Goal: Book appointment/travel/reservation

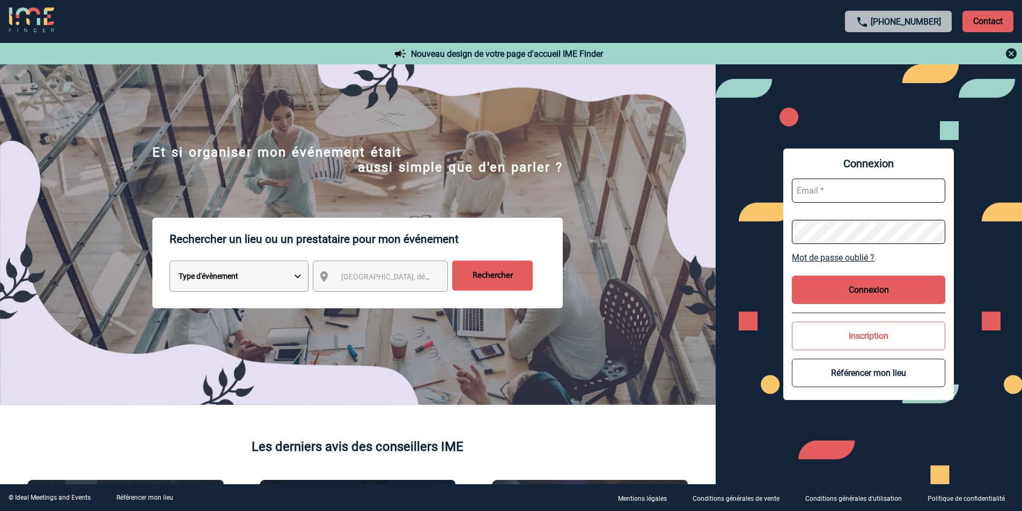
click at [280, 273] on select "Type d'évènement Séminaire avec nuitée Réunion Repas de groupe Team Building & …" at bounding box center [239, 276] width 139 height 31
select select "1"
click at [170, 262] on select "Type d'évènement Séminaire avec nuitée Réunion Repas de groupe Team Building & …" at bounding box center [239, 276] width 139 height 31
click at [363, 283] on span "[GEOGRAPHIC_DATA], département, région..." at bounding box center [390, 276] width 107 height 15
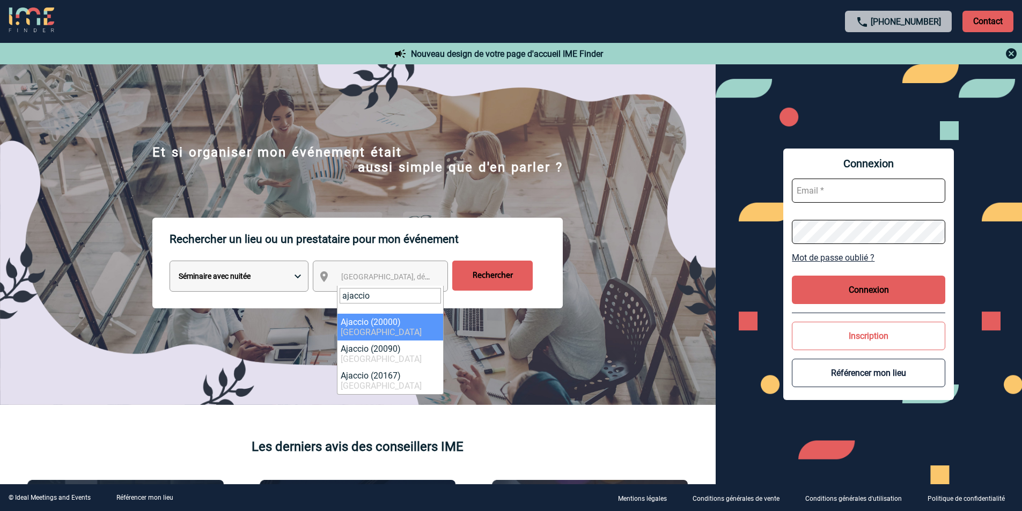
type input "ajaccio"
select select "4602"
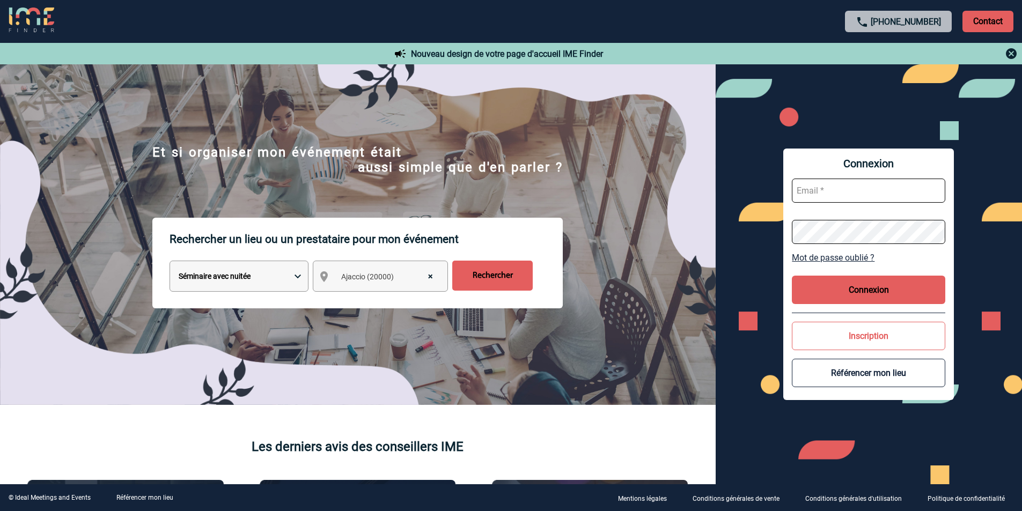
click at [491, 278] on input "Rechercher" at bounding box center [492, 276] width 80 height 30
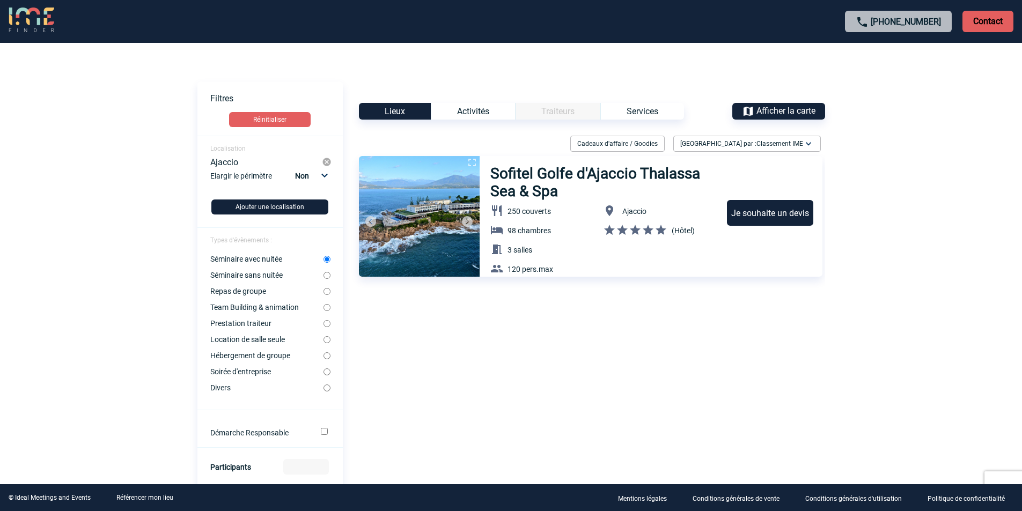
click at [543, 171] on h3 "Sofitel Golfe d'Ajaccio Thalassa Sea & Spa" at bounding box center [603, 182] width 227 height 35
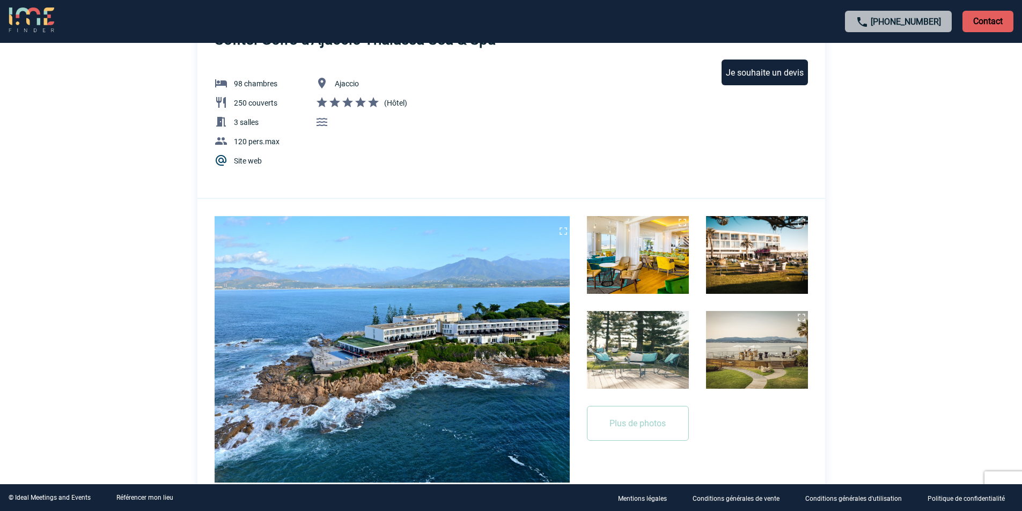
scroll to position [54, 0]
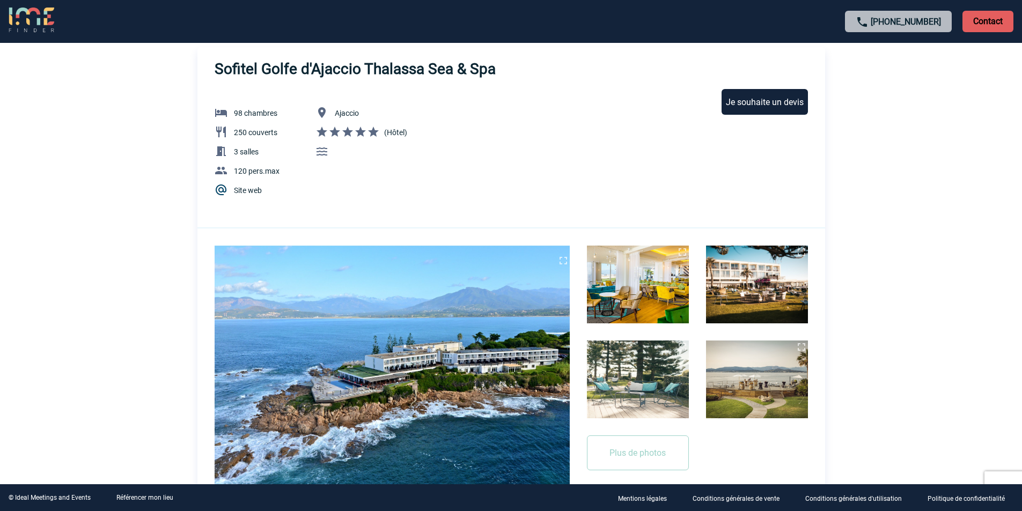
drag, startPoint x: 639, startPoint y: 444, endPoint x: 733, endPoint y: 395, distance: 106.3
click at [638, 444] on button "Plus de photos" at bounding box center [638, 453] width 102 height 35
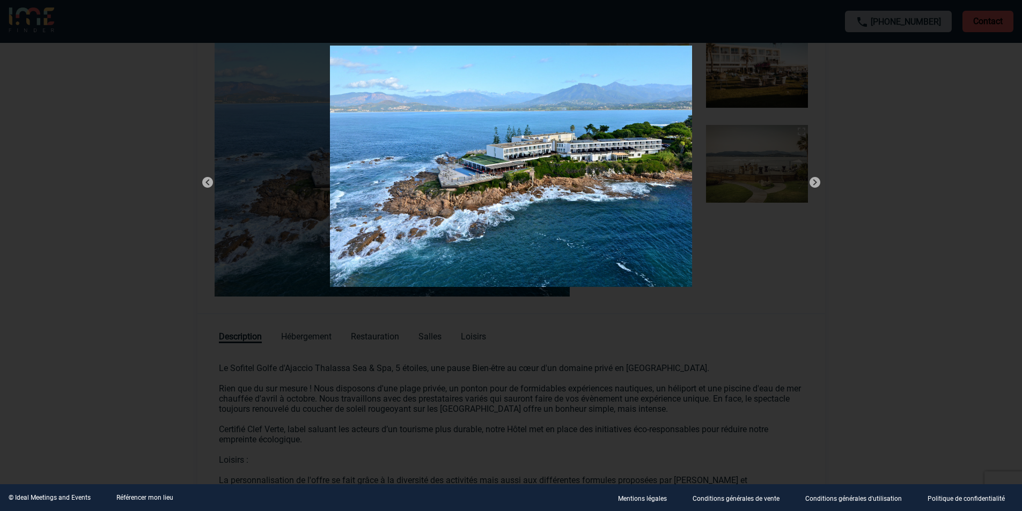
scroll to position [107, 0]
